Goal: Information Seeking & Learning: Find specific page/section

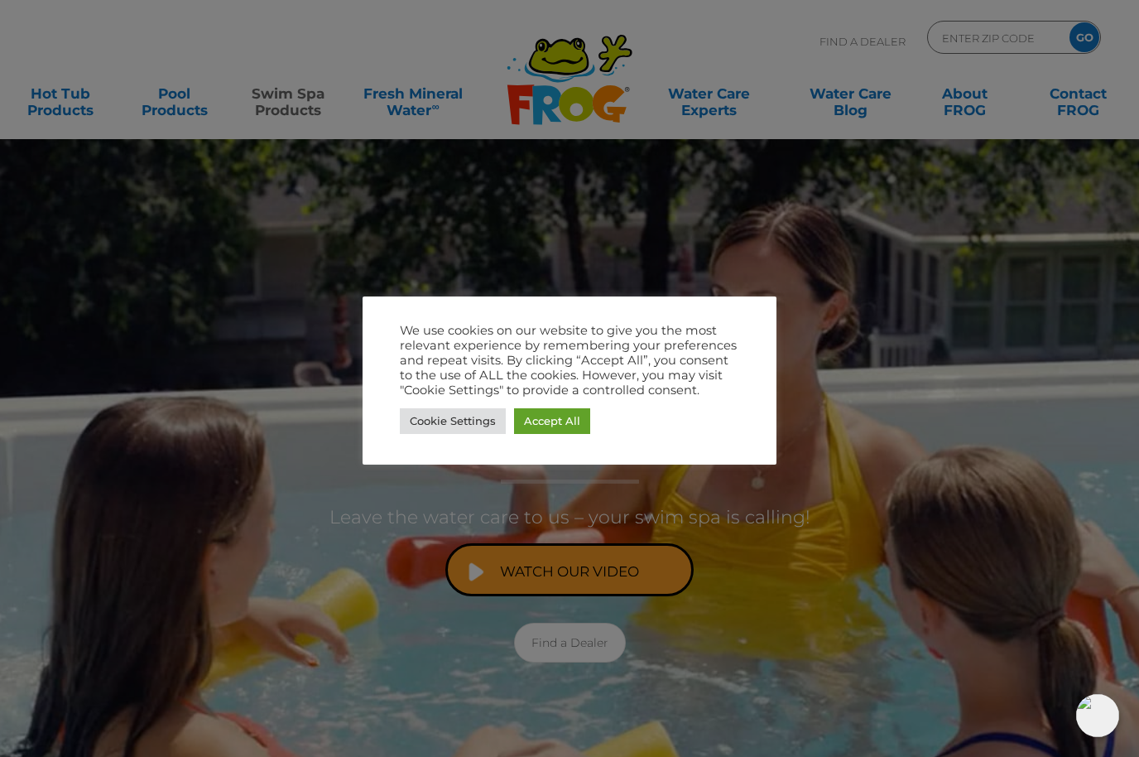
click at [555, 414] on link "Accept All" at bounding box center [552, 421] width 76 height 26
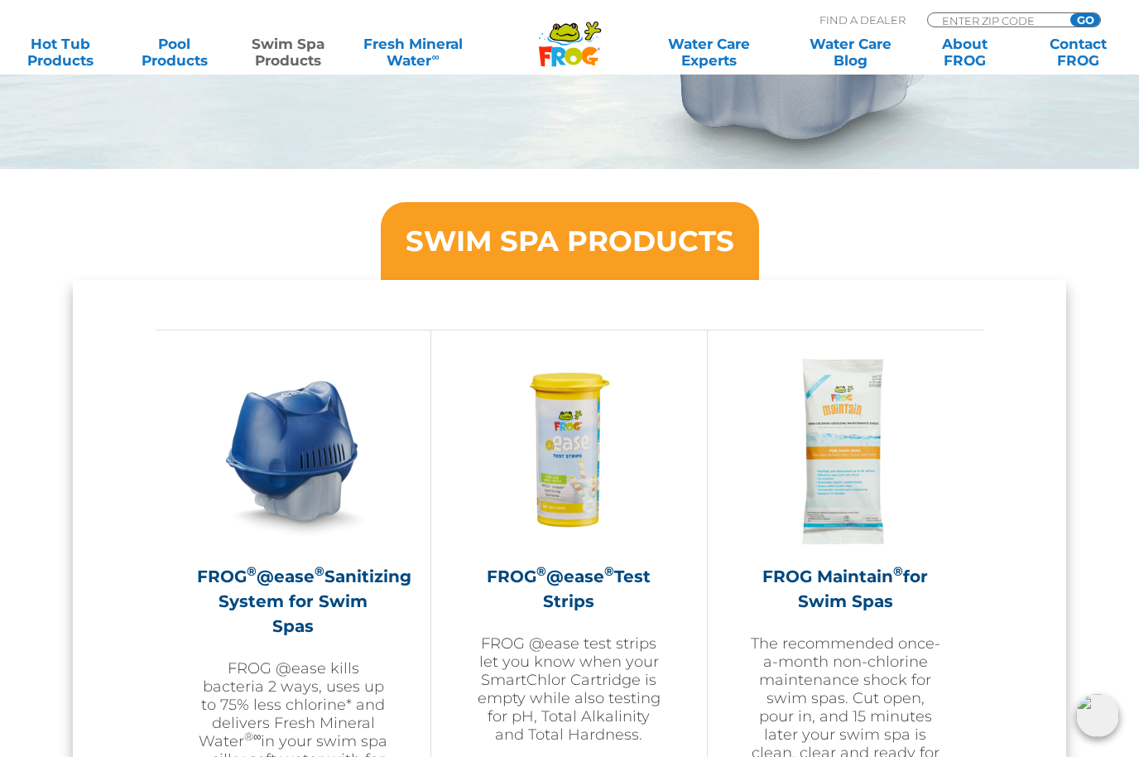
scroll to position [1244, 0]
click at [322, 595] on h2 "FROG ® @ease ® Sanitizing System for Swim Spas" at bounding box center [293, 602] width 192 height 74
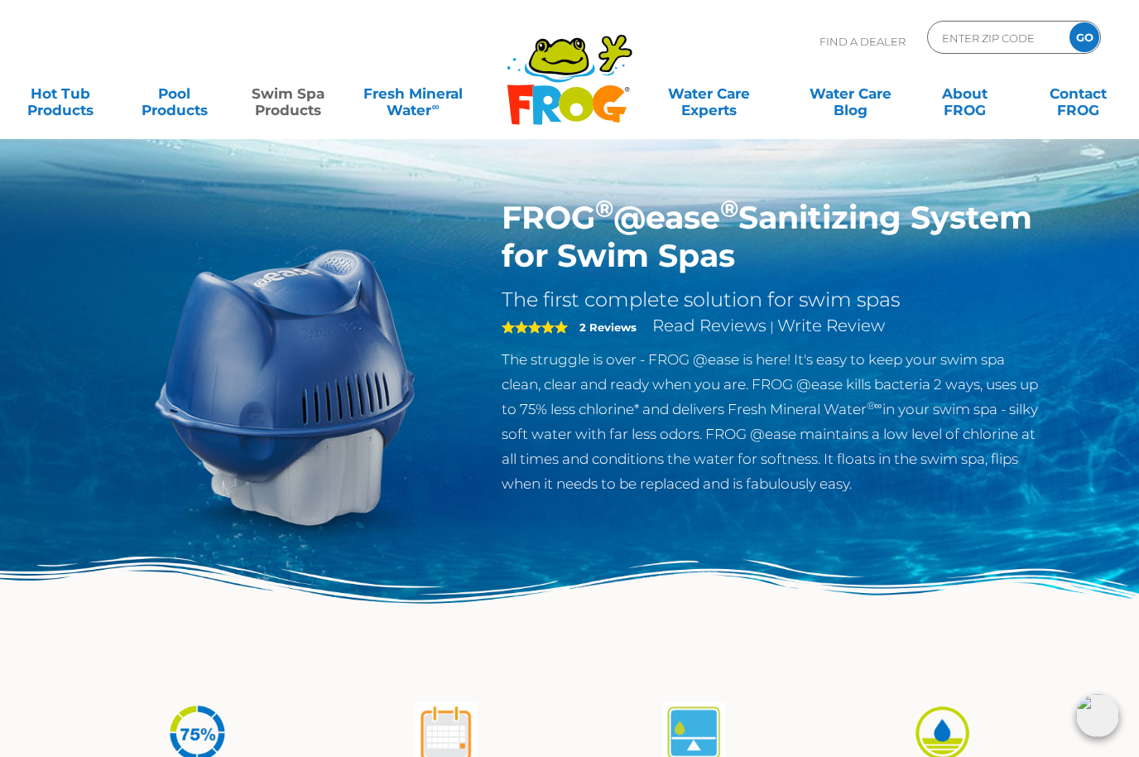
click at [285, 98] on link "Swim Spa Products" at bounding box center [288, 93] width 89 height 33
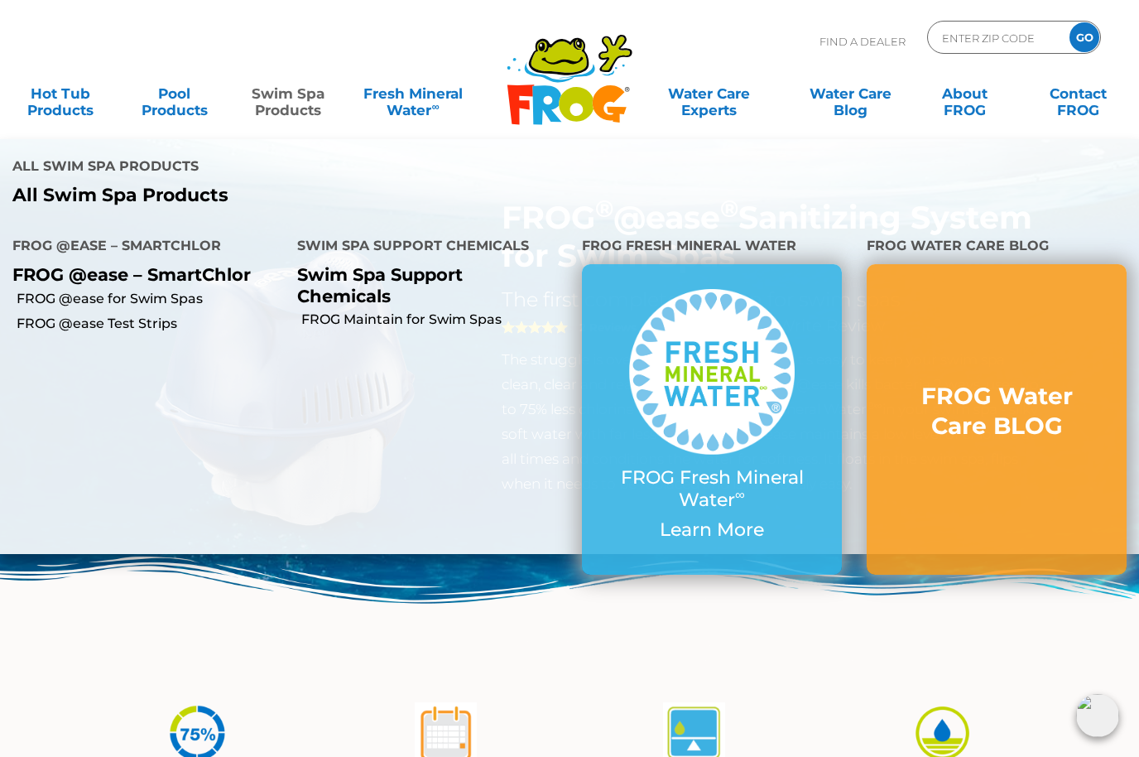
click at [377, 264] on p "Swim Spa Support Chemicals" at bounding box center [427, 284] width 260 height 41
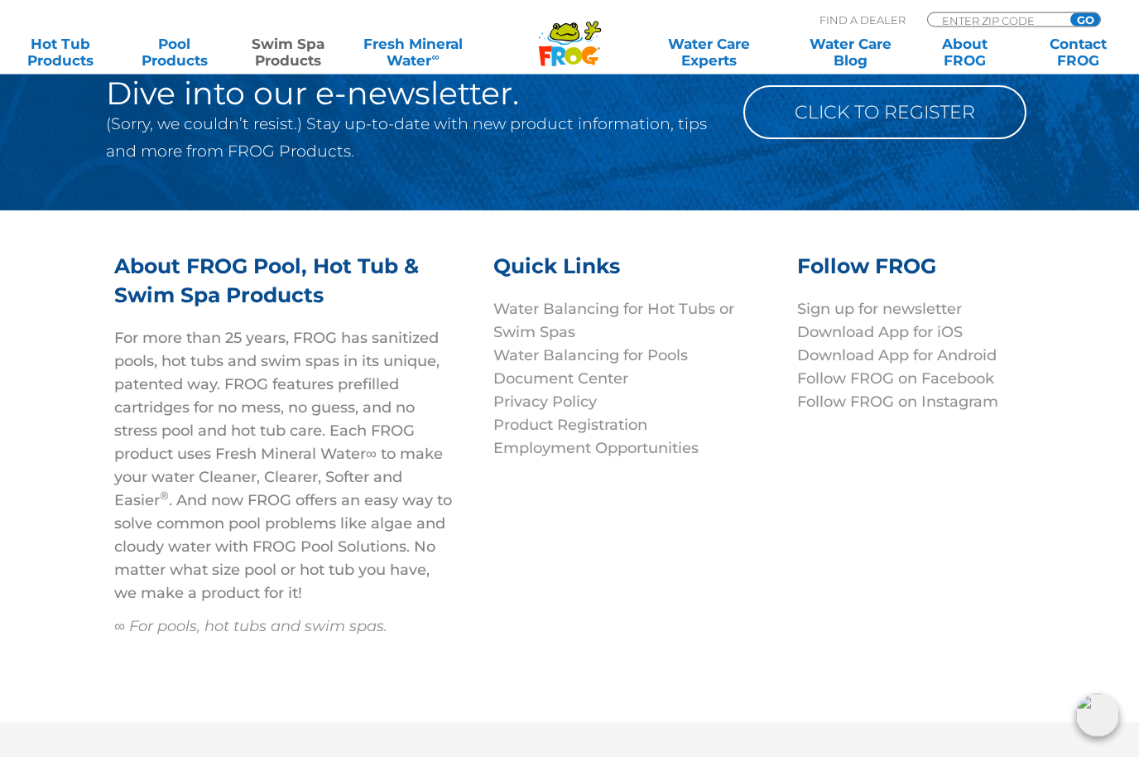
scroll to position [4918, 0]
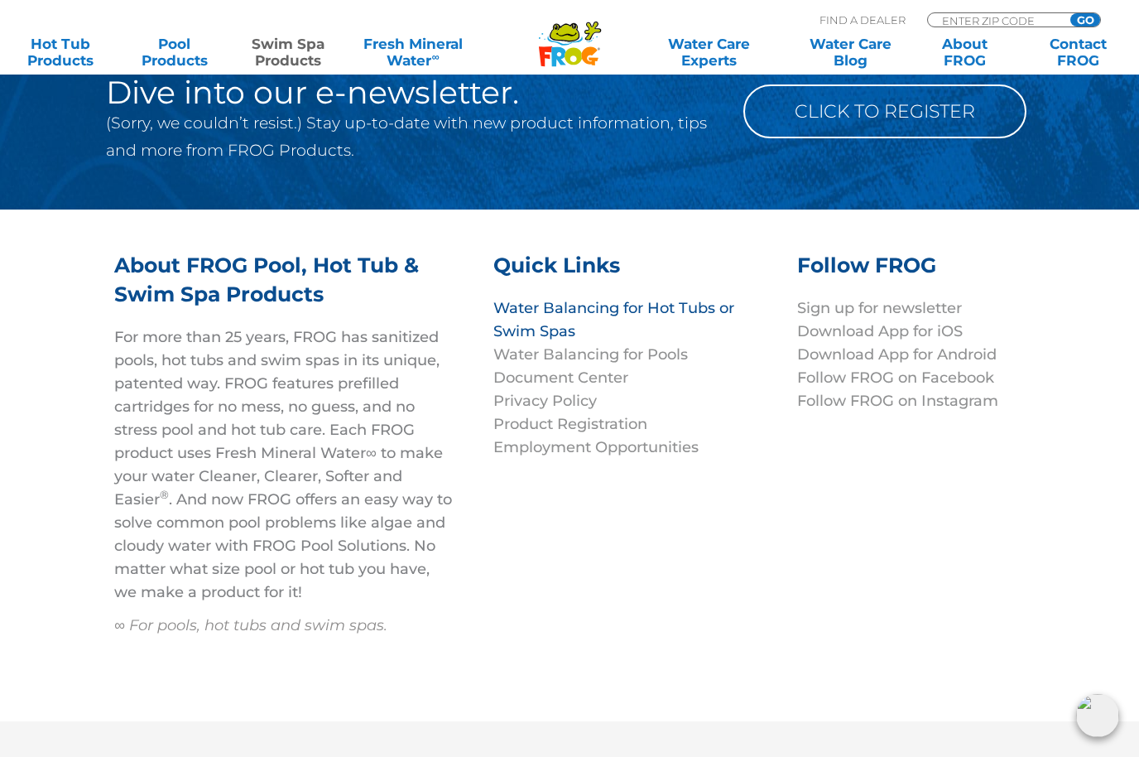
click at [560, 336] on link "Water Balancing for Hot Tubs or Swim Spas" at bounding box center [613, 319] width 241 height 41
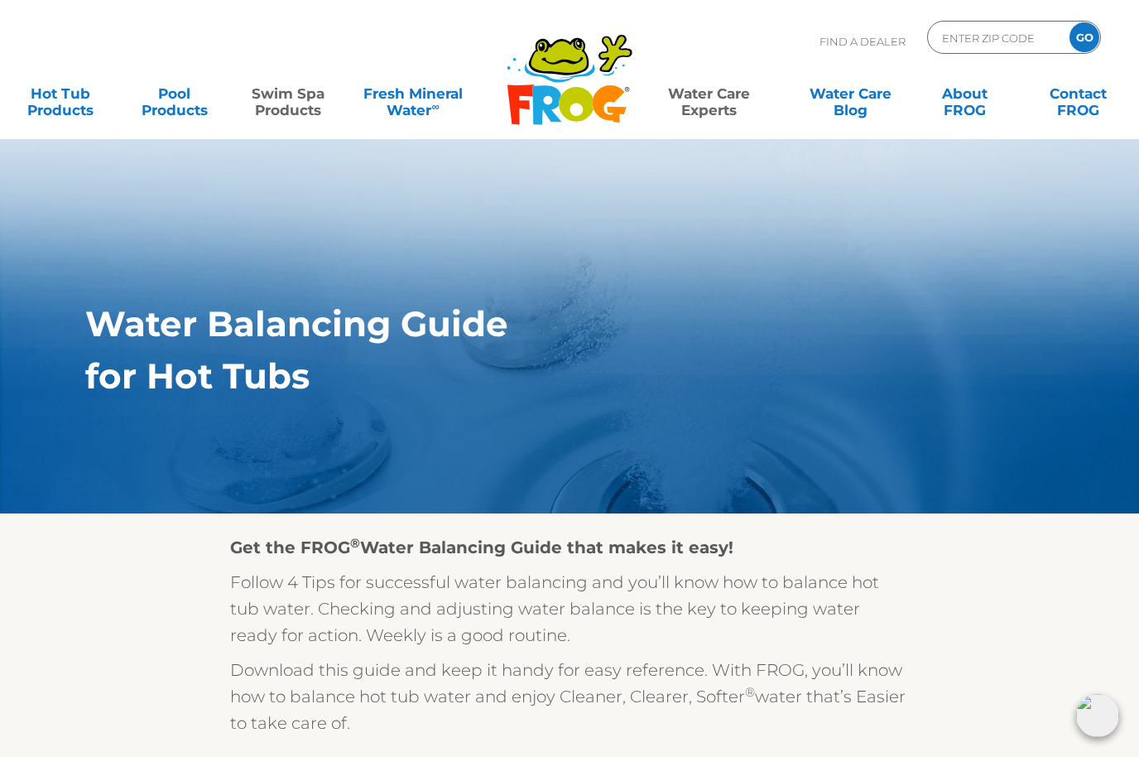
click at [280, 90] on link "Swim Spa Products" at bounding box center [288, 93] width 89 height 33
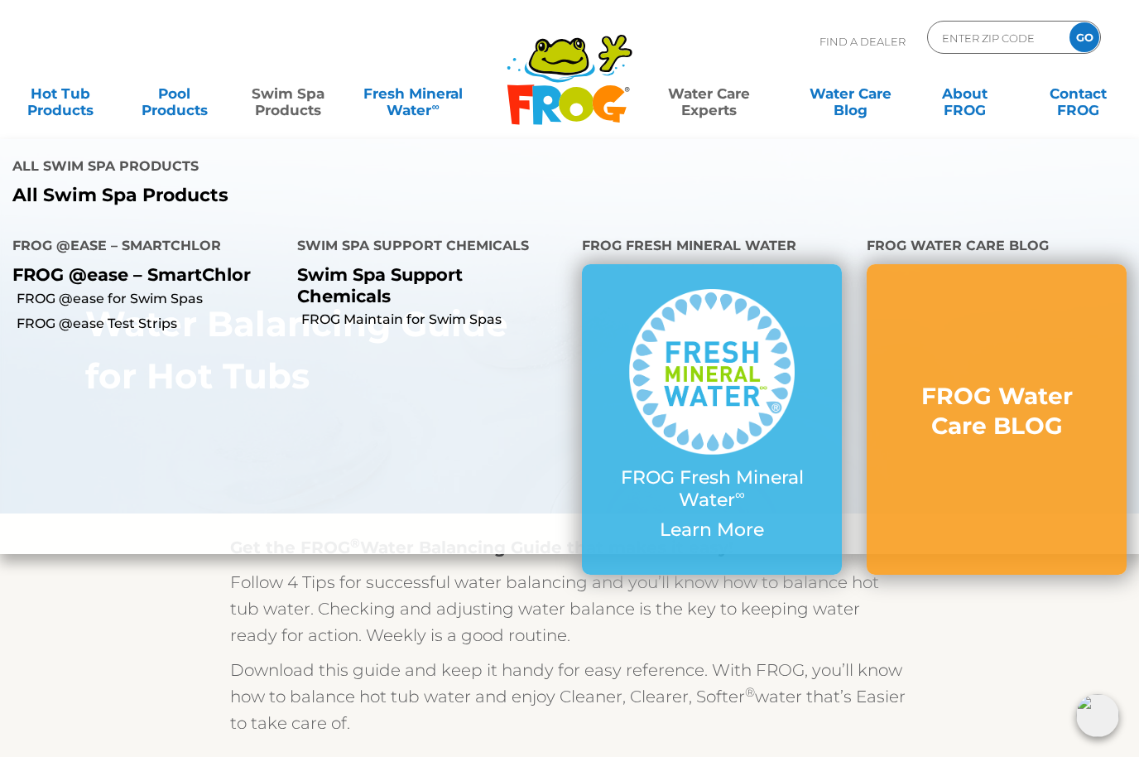
click at [37, 264] on p "FROG @ease – SmartChlor" at bounding box center [142, 274] width 260 height 21
click at [119, 290] on link "FROG @ease for Swim Spas" at bounding box center [151, 299] width 268 height 18
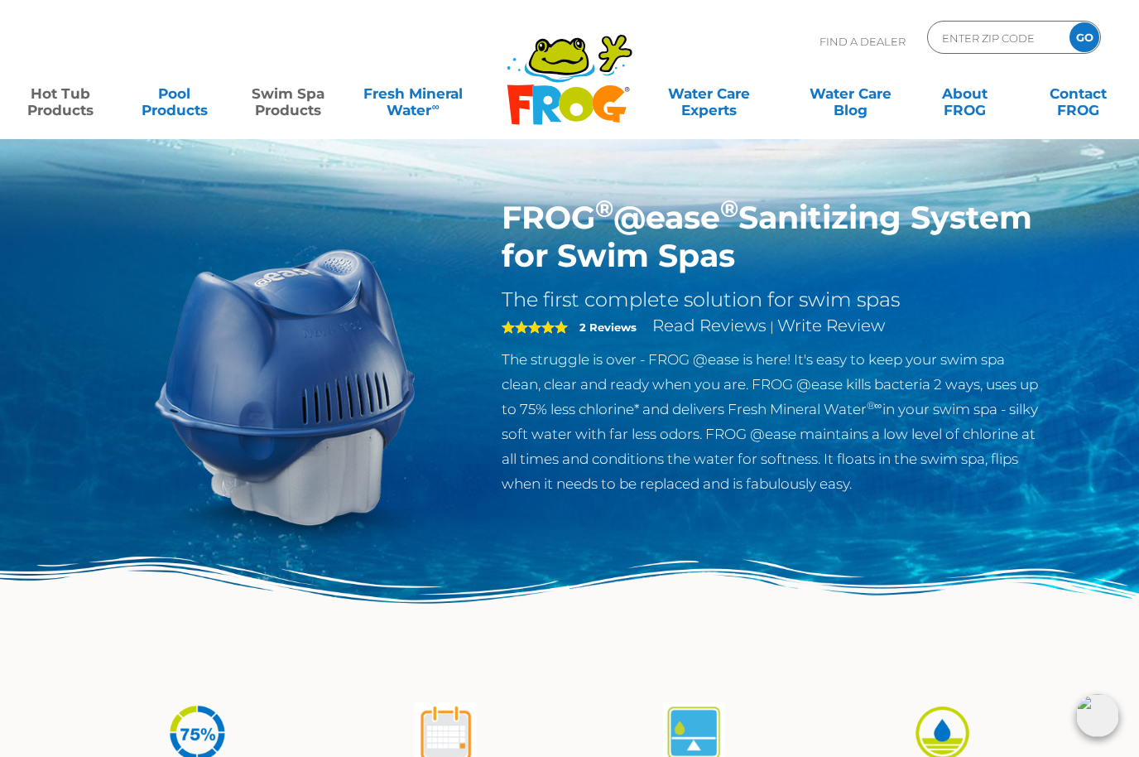
click at [64, 110] on link "Hot Tub Products" at bounding box center [61, 93] width 89 height 33
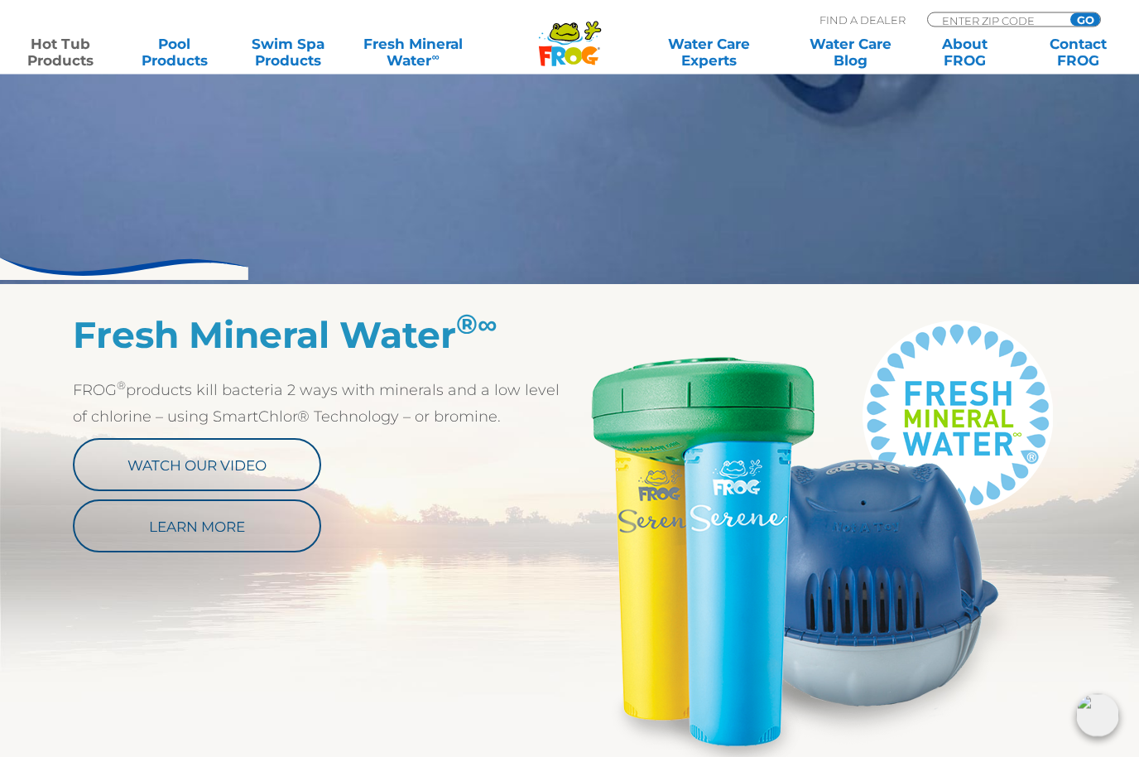
scroll to position [661, 0]
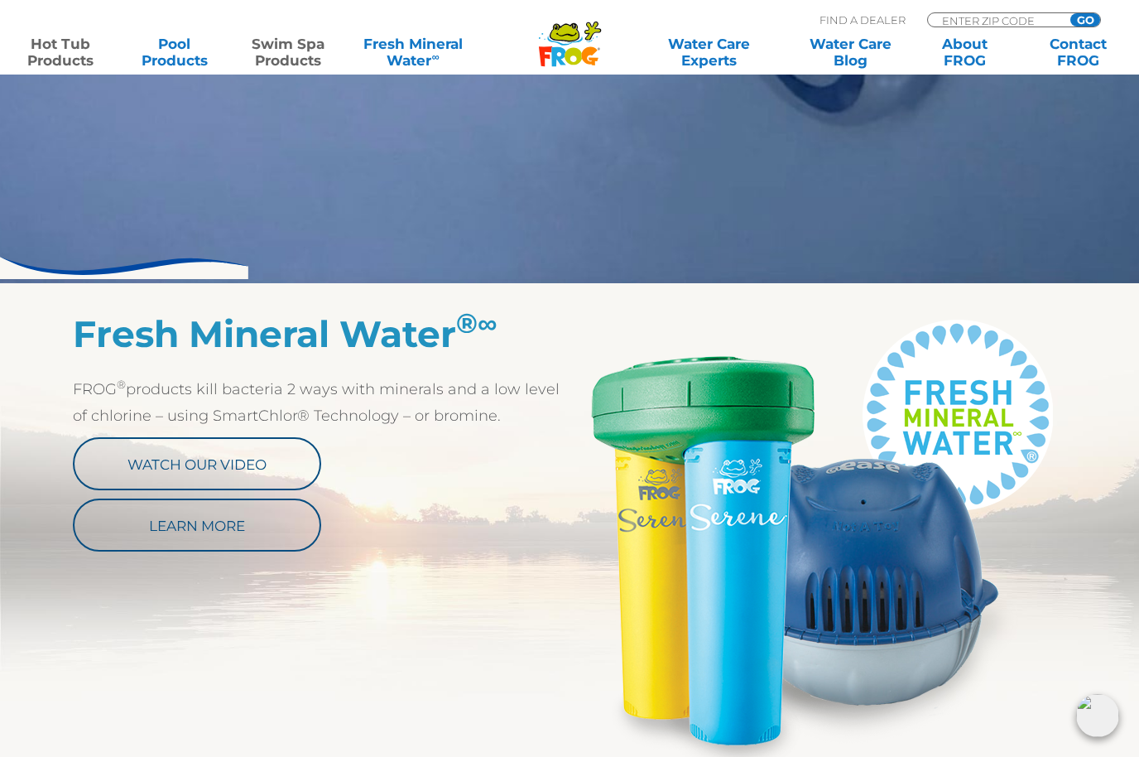
click at [289, 53] on link "Swim Spa Products" at bounding box center [288, 52] width 89 height 33
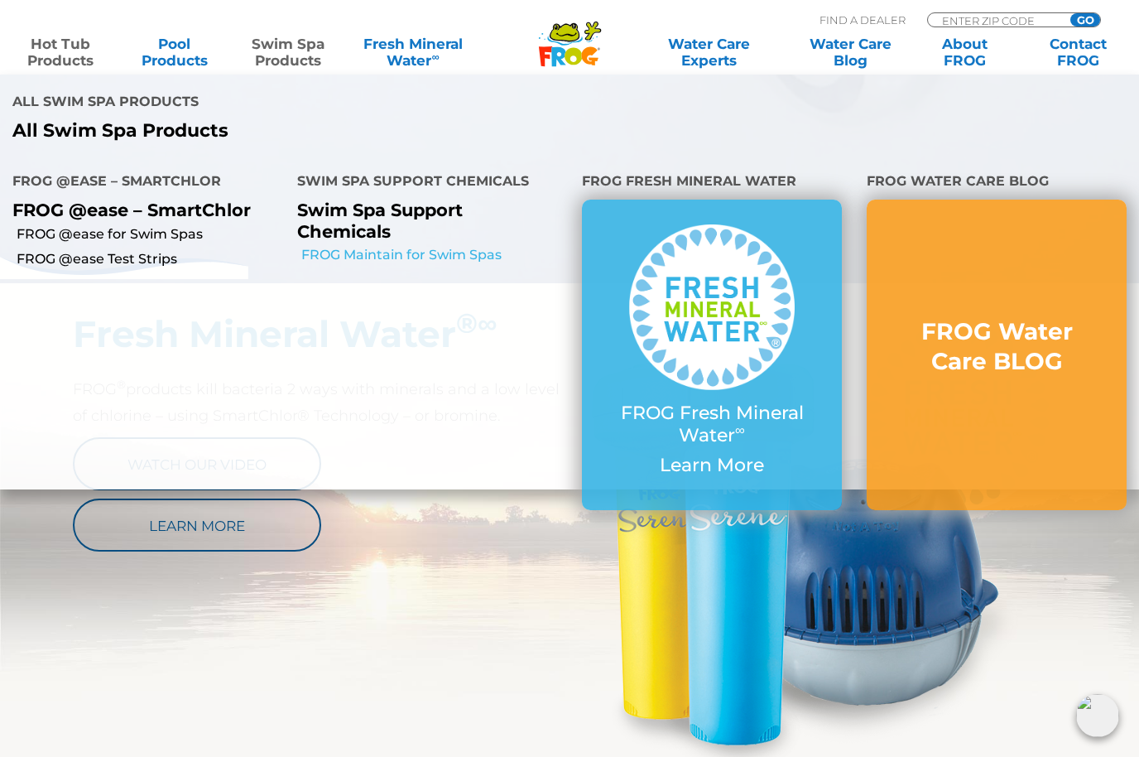
click at [469, 246] on link "FROG Maintain for Swim Spas" at bounding box center [435, 255] width 268 height 18
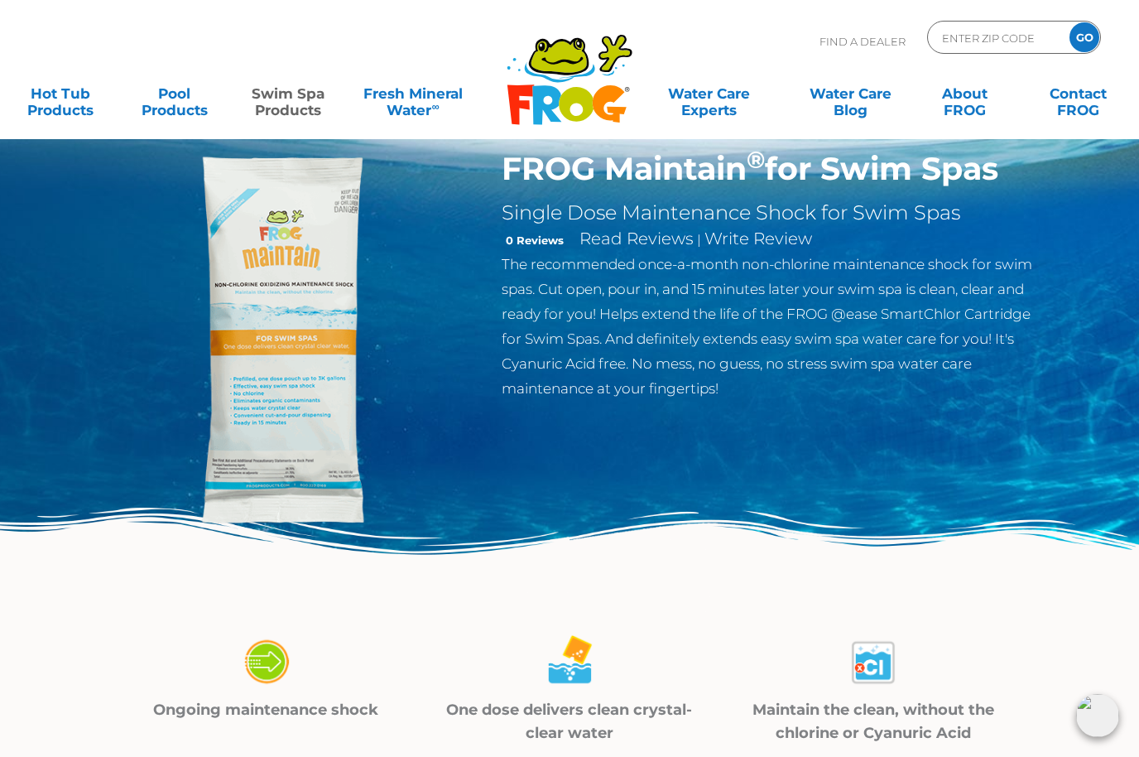
scroll to position [50, 0]
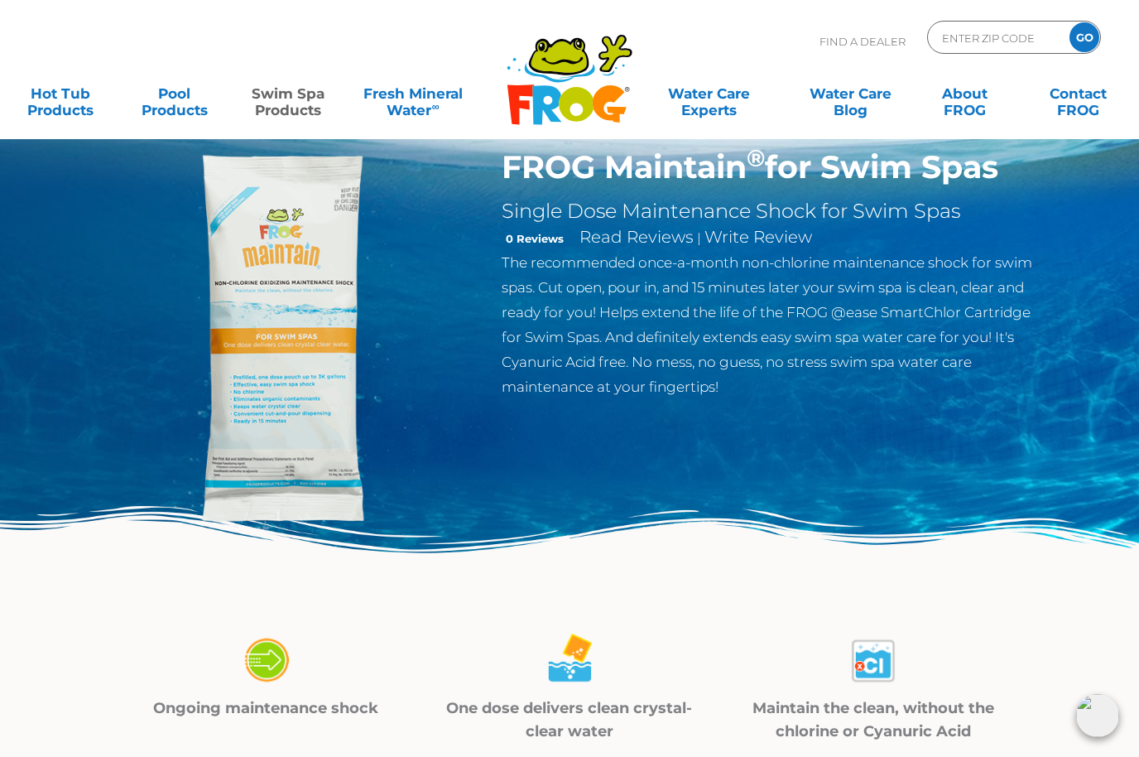
click at [288, 109] on link "Swim Spa Products" at bounding box center [288, 93] width 89 height 33
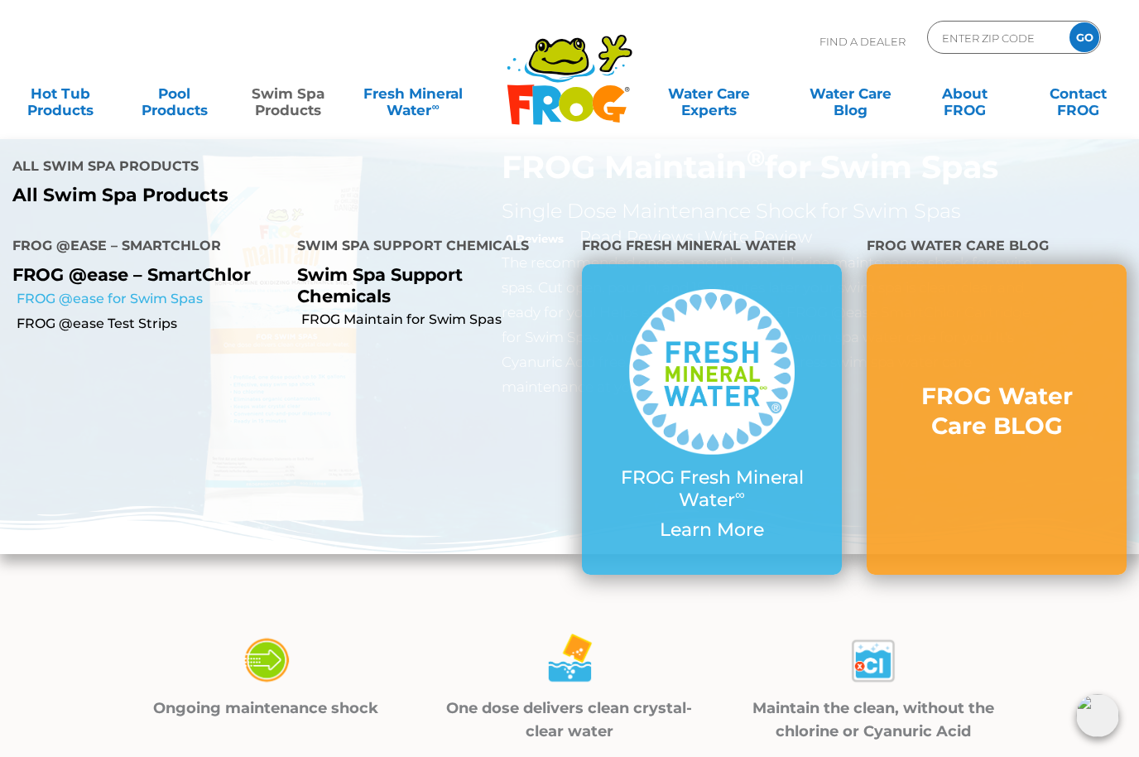
click at [43, 290] on link "FROG @ease for Swim Spas" at bounding box center [151, 299] width 268 height 18
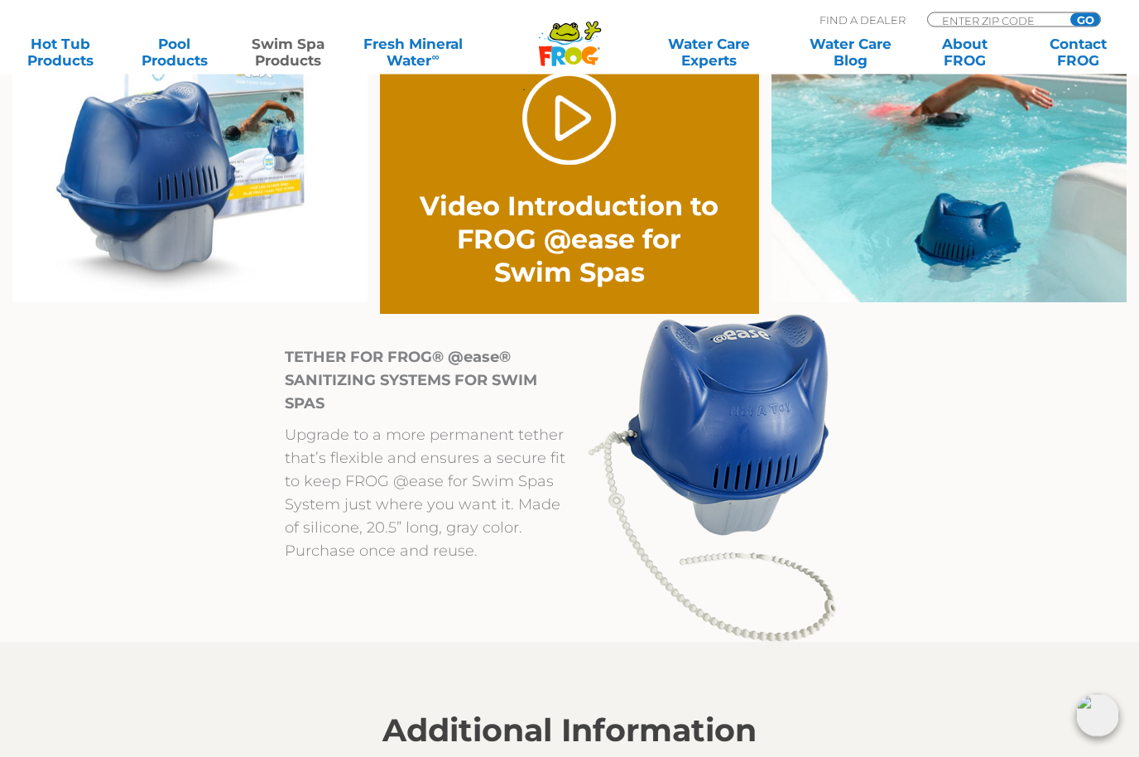
scroll to position [1349, 0]
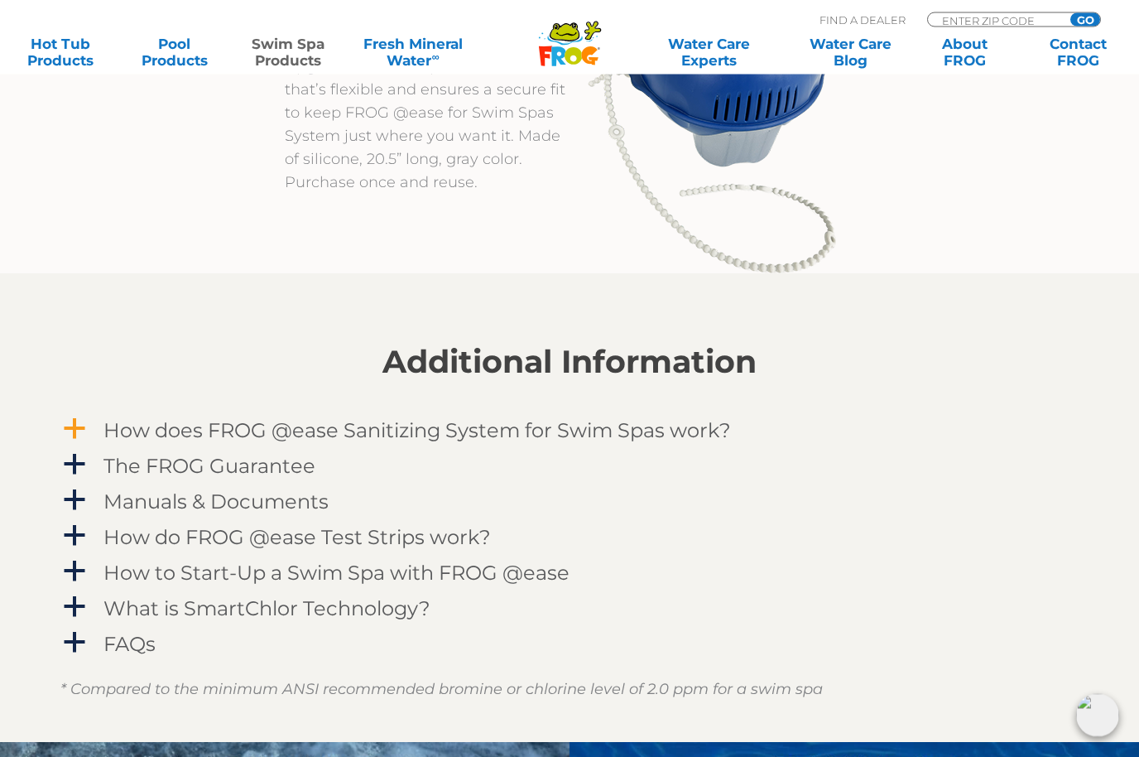
click at [710, 430] on h4 "How does FROG @ease Sanitizing System for Swim Spas work?" at bounding box center [416, 431] width 627 height 22
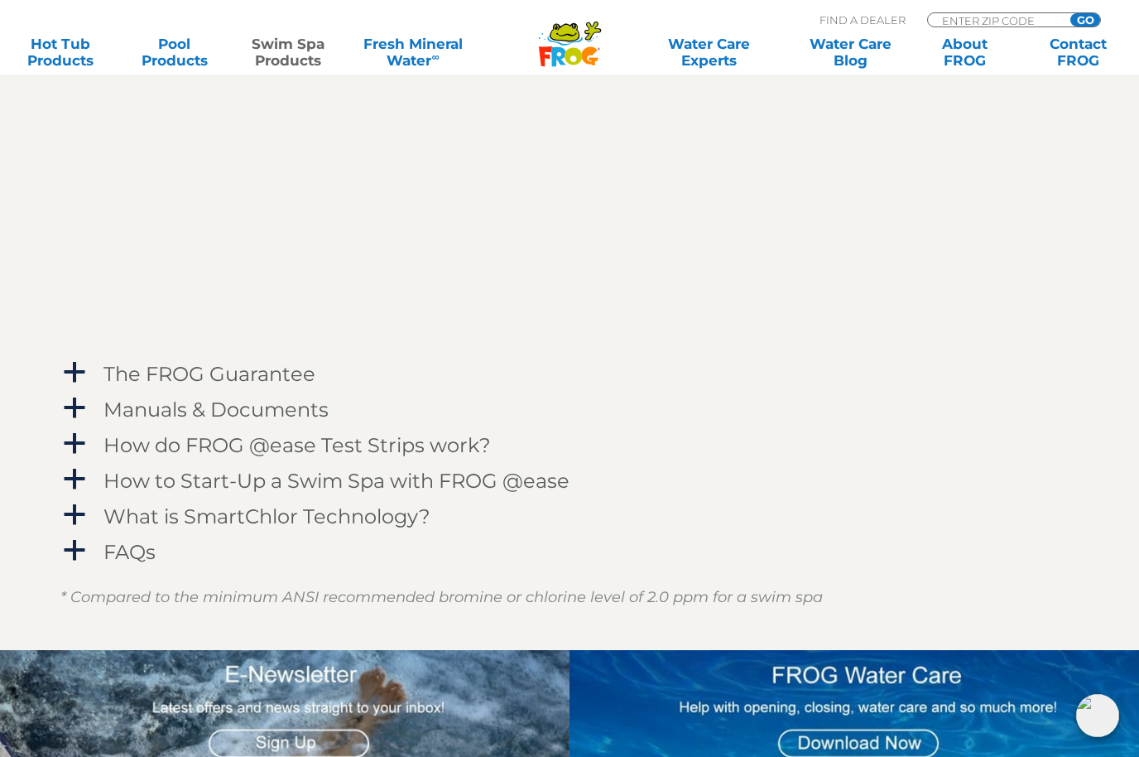
scroll to position [2343, 0]
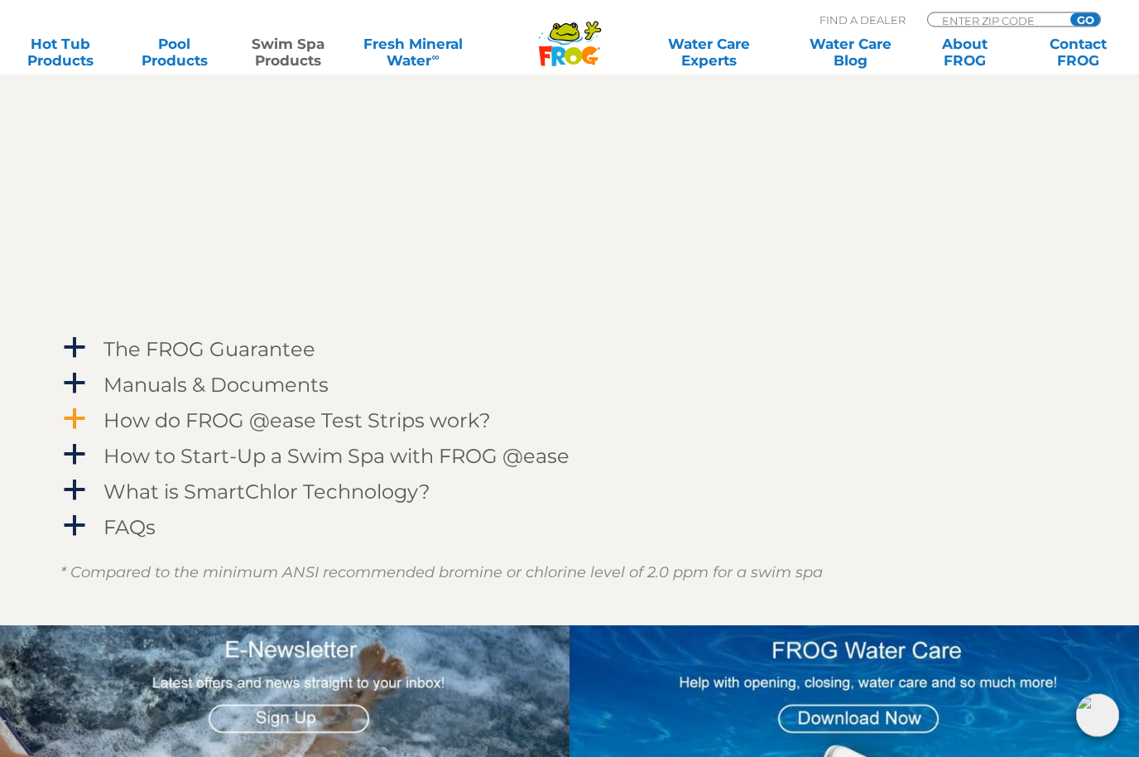
click at [441, 429] on h4 "How do FROG @ease Test Strips work?" at bounding box center [296, 421] width 387 height 22
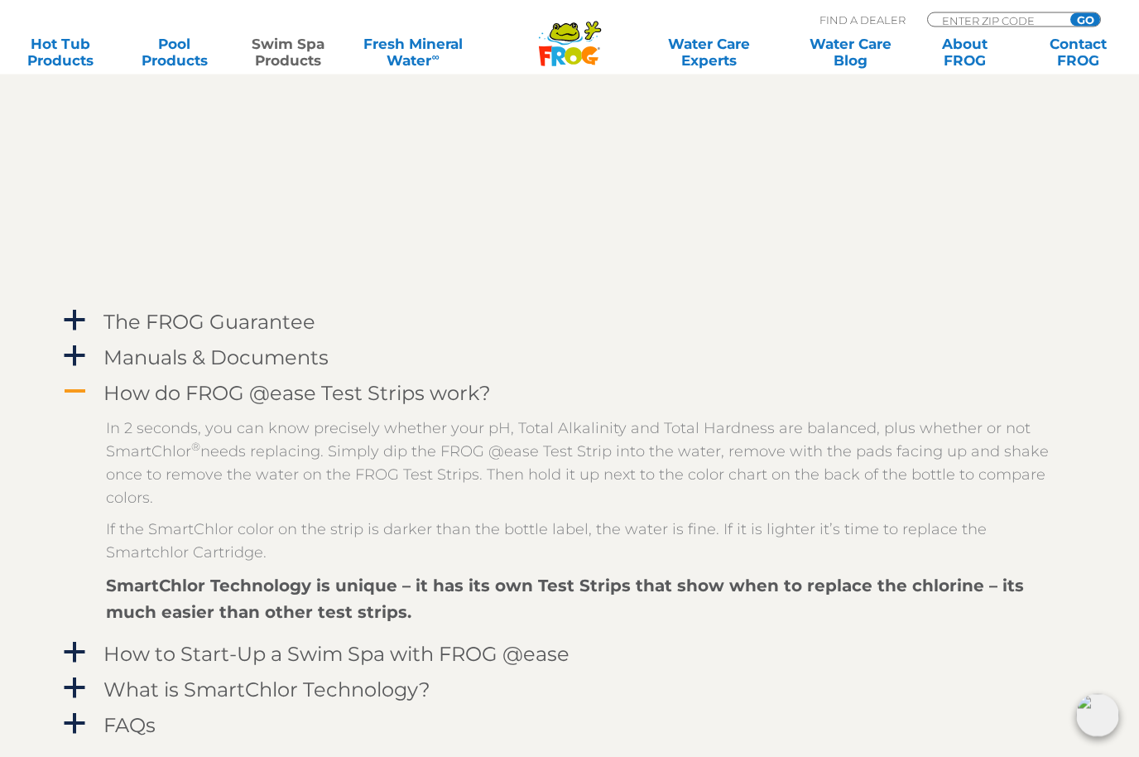
scroll to position [2372, 0]
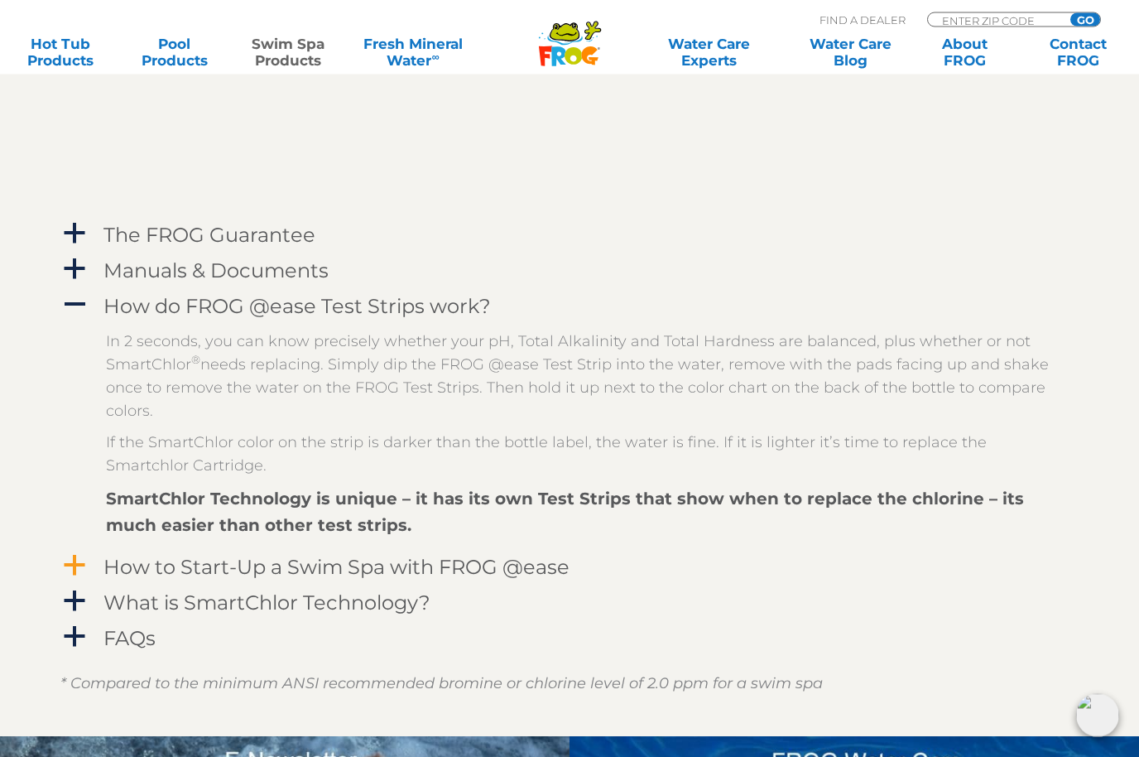
click at [537, 566] on h4 "How to Start-Up a Swim Spa with FROG @ease" at bounding box center [336, 567] width 466 height 22
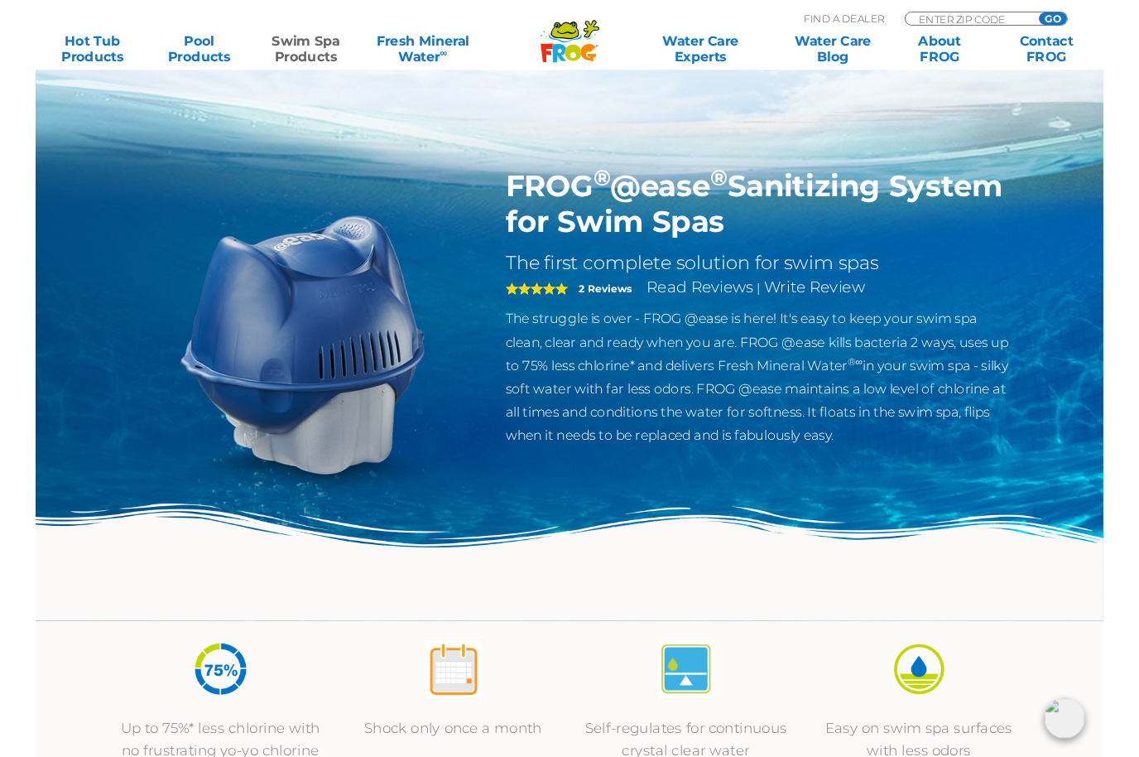
scroll to position [2801, 0]
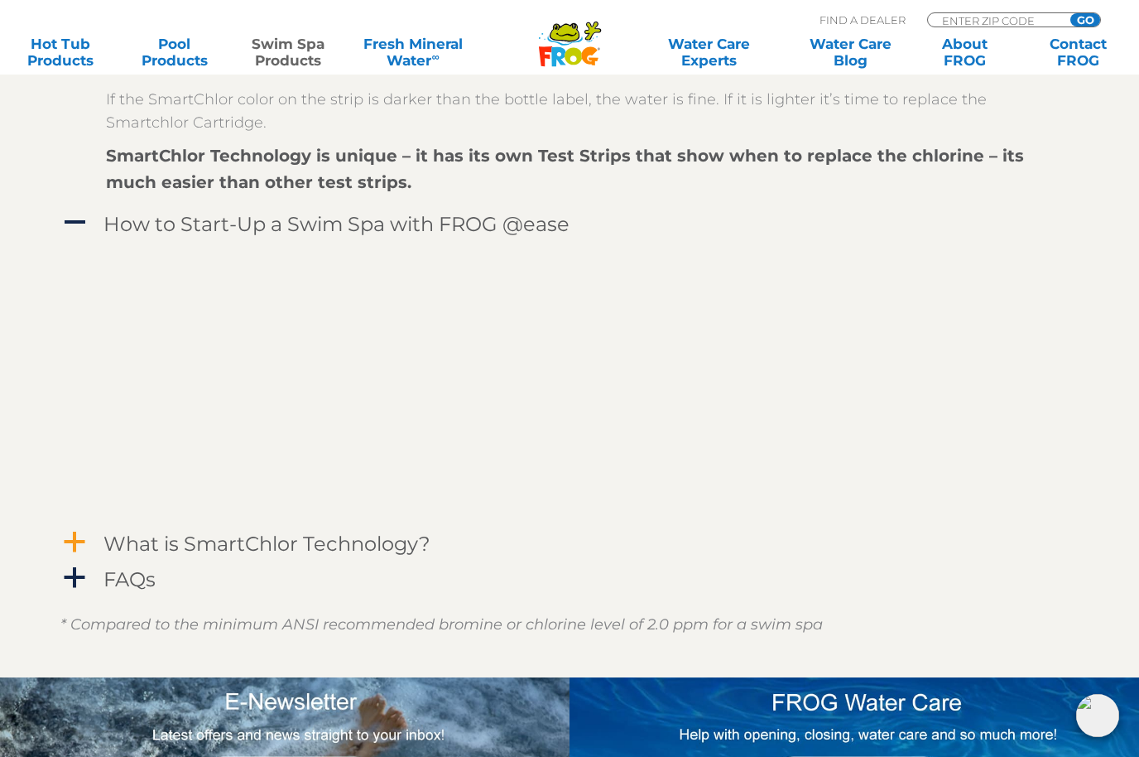
click at [171, 542] on h4 "What is SmartChlor Technology?" at bounding box center [266, 543] width 327 height 22
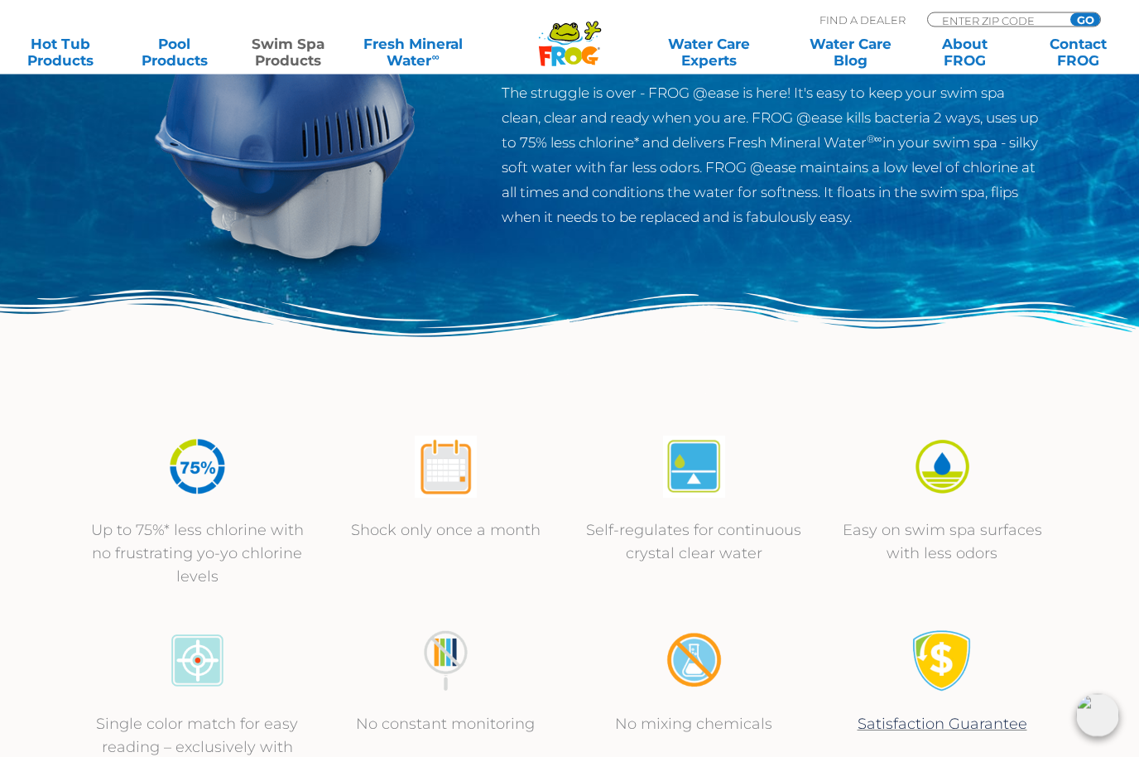
scroll to position [0, 0]
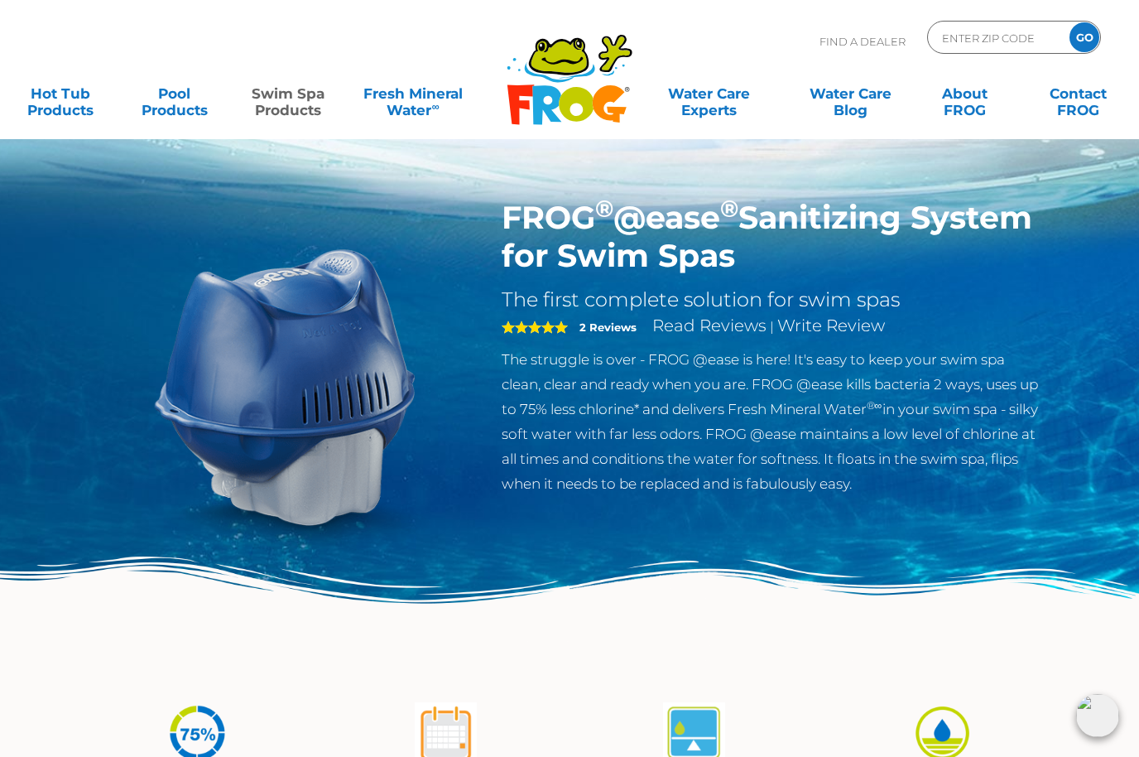
click at [1006, 35] on input "ENTER ZIP CODE" at bounding box center [996, 38] width 112 height 24
type input "53–5"
click at [1084, 37] on input "GO" at bounding box center [1084, 37] width 30 height 30
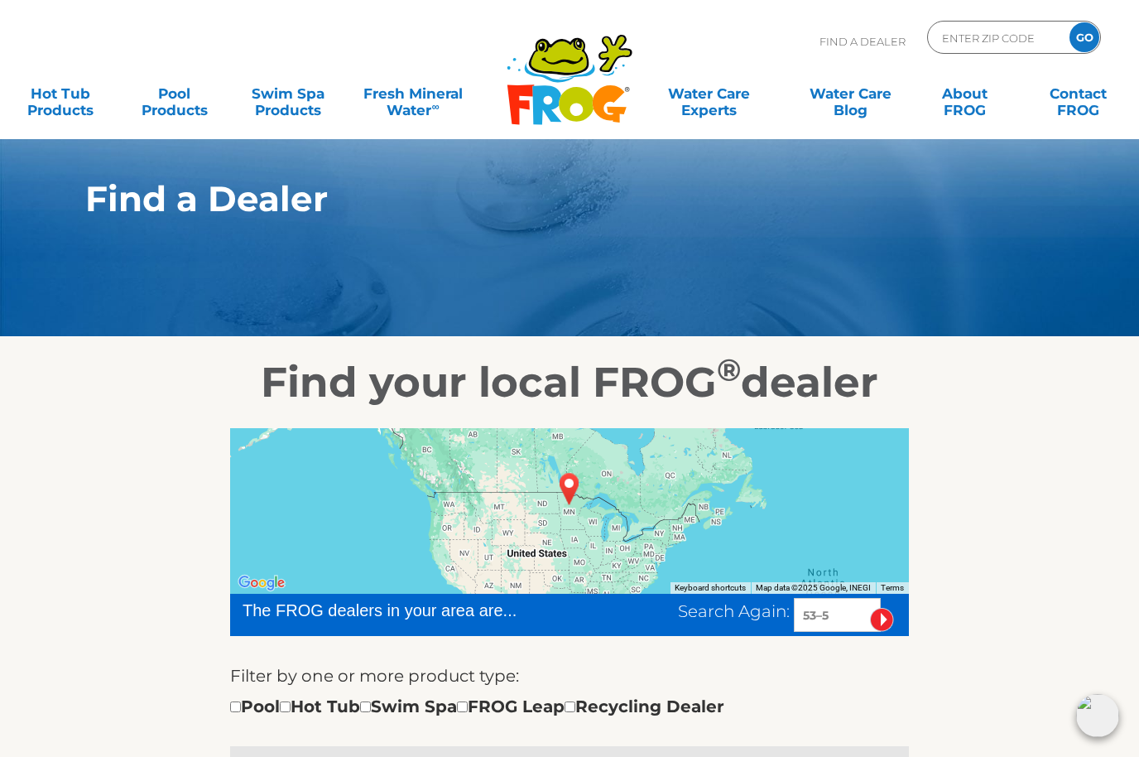
click at [992, 37] on input "ENTER ZIP CODE" at bounding box center [996, 38] width 112 height 24
type input "53005"
click at [1084, 37] on input "GO" at bounding box center [1084, 37] width 30 height 30
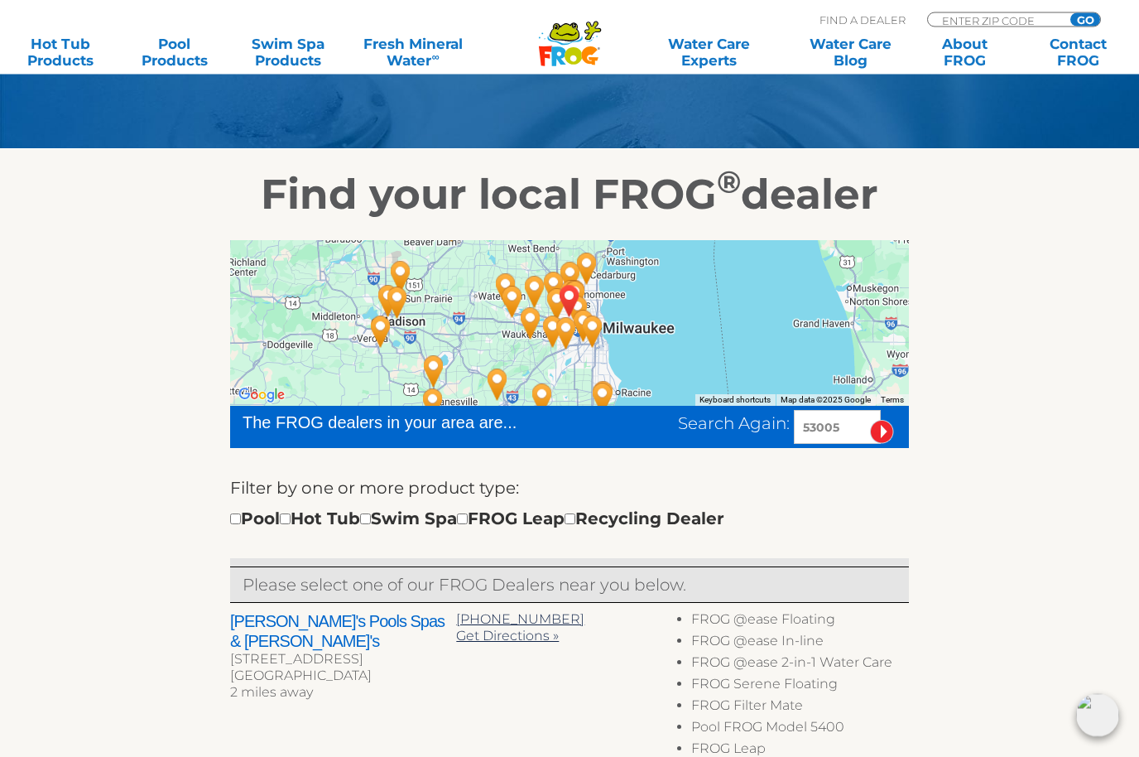
scroll to position [188, 0]
click at [371, 519] on input "checkbox" at bounding box center [365, 518] width 11 height 11
checkbox input "true"
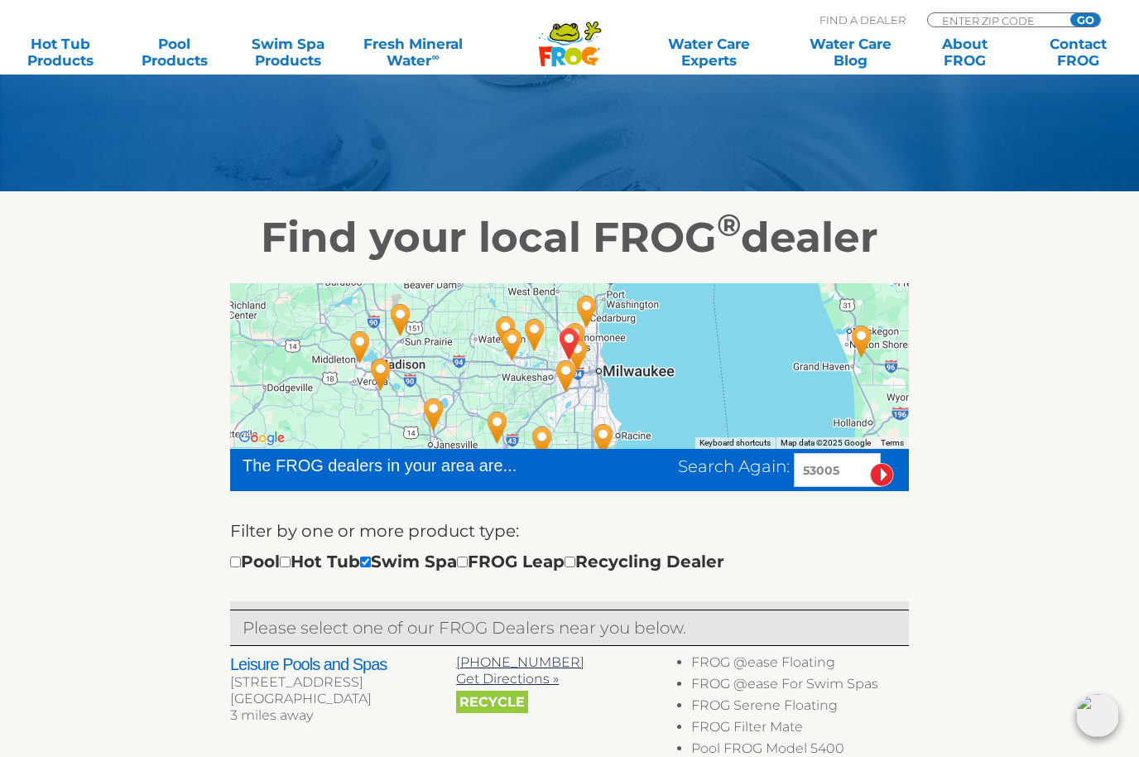
scroll to position [143, 0]
